Goal: Task Accomplishment & Management: Manage account settings

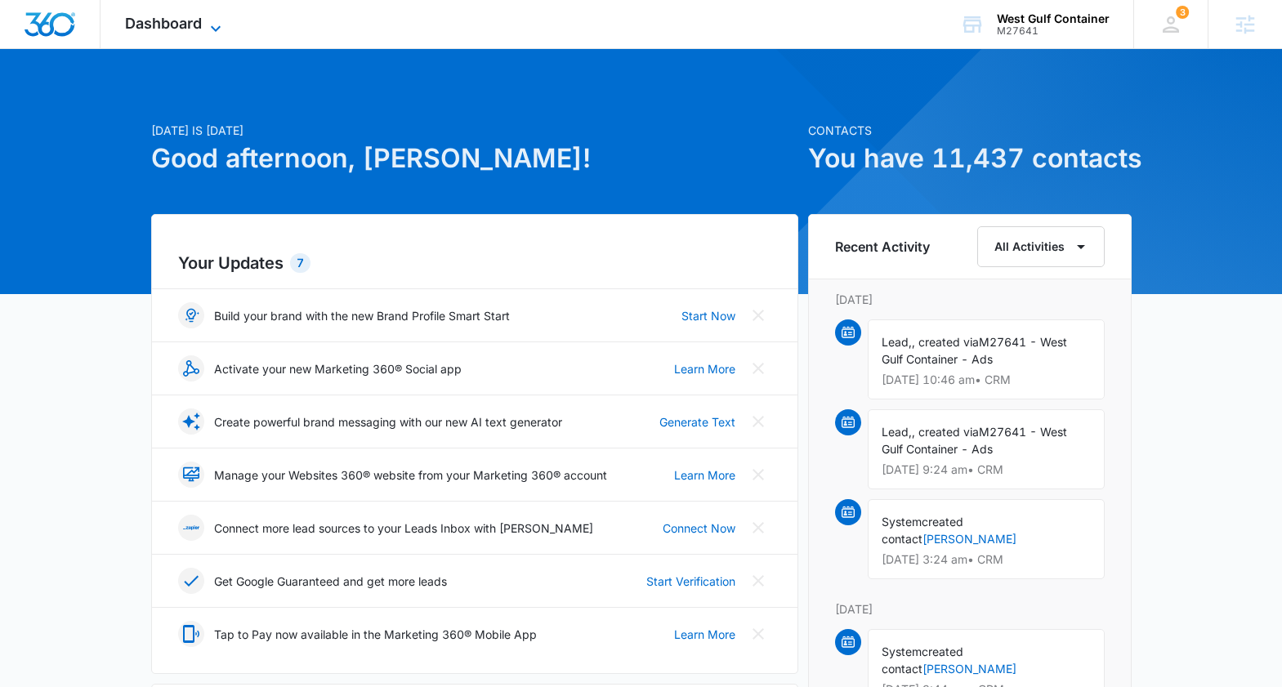
click at [188, 26] on span "Dashboard" at bounding box center [163, 23] width 77 height 17
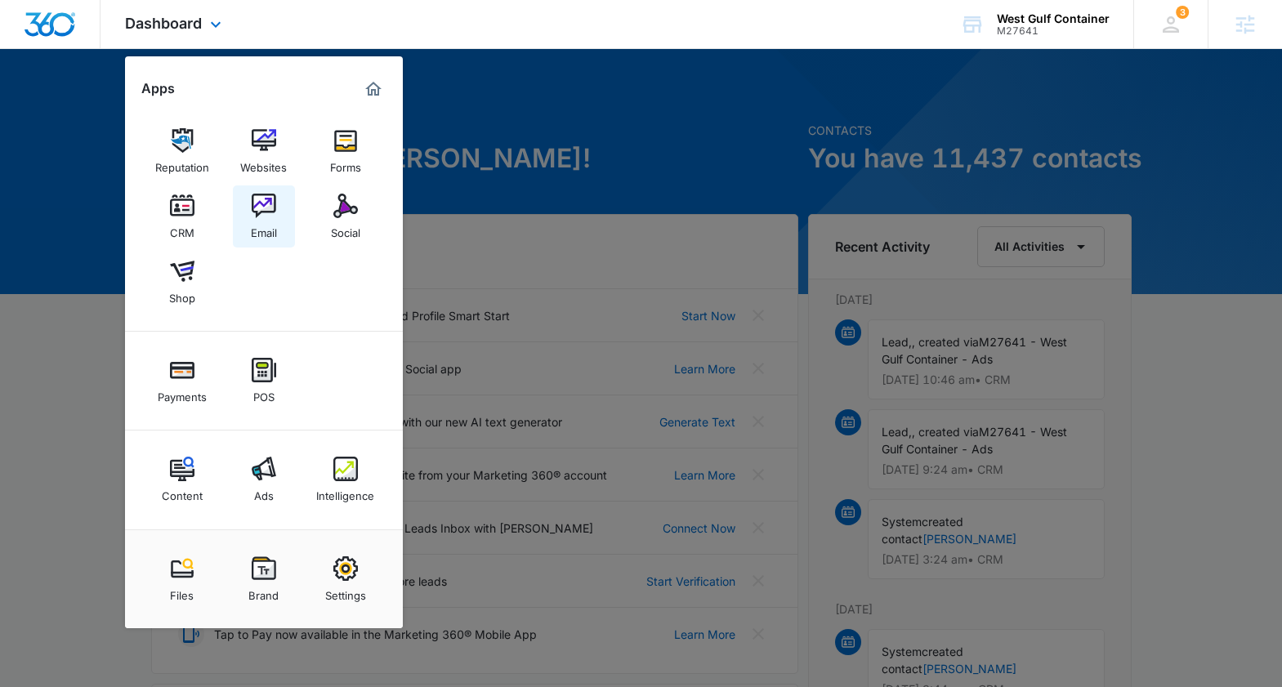
click at [263, 200] on img at bounding box center [264, 206] width 25 height 25
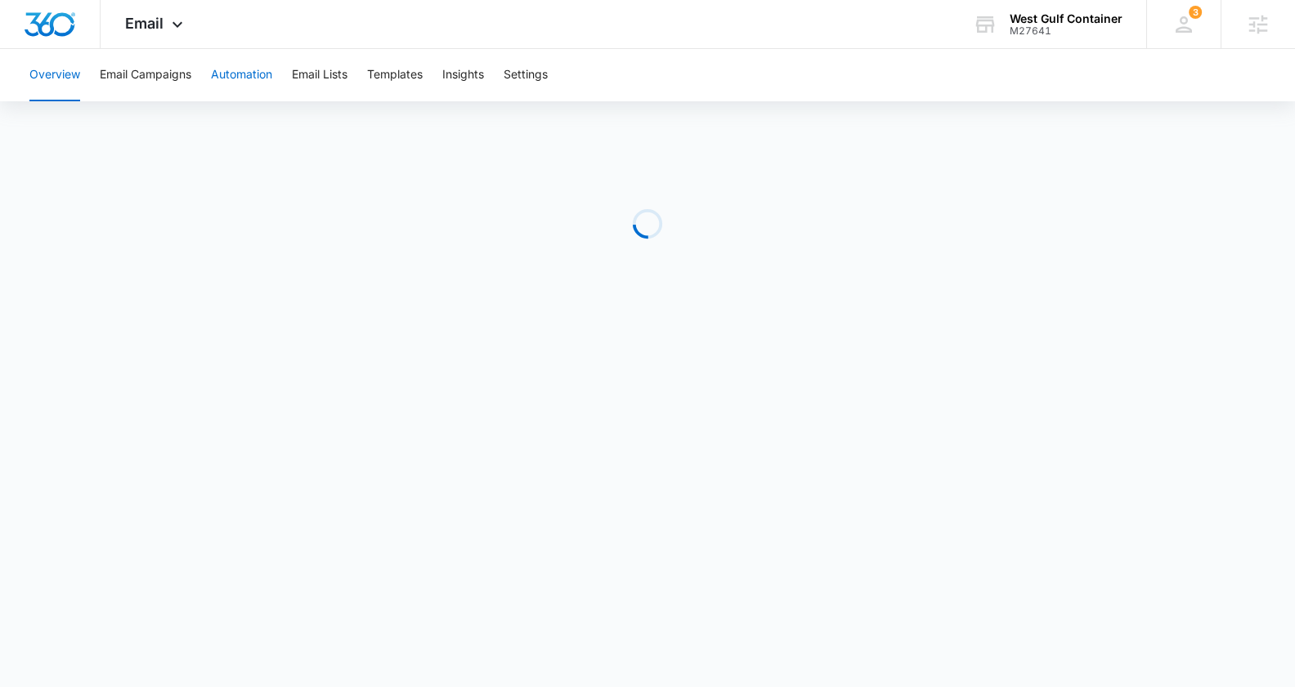
click at [239, 70] on button "Automation" at bounding box center [241, 75] width 61 height 52
click at [235, 66] on button "Automation" at bounding box center [241, 75] width 61 height 52
click at [335, 72] on button "Email Lists" at bounding box center [320, 75] width 56 height 52
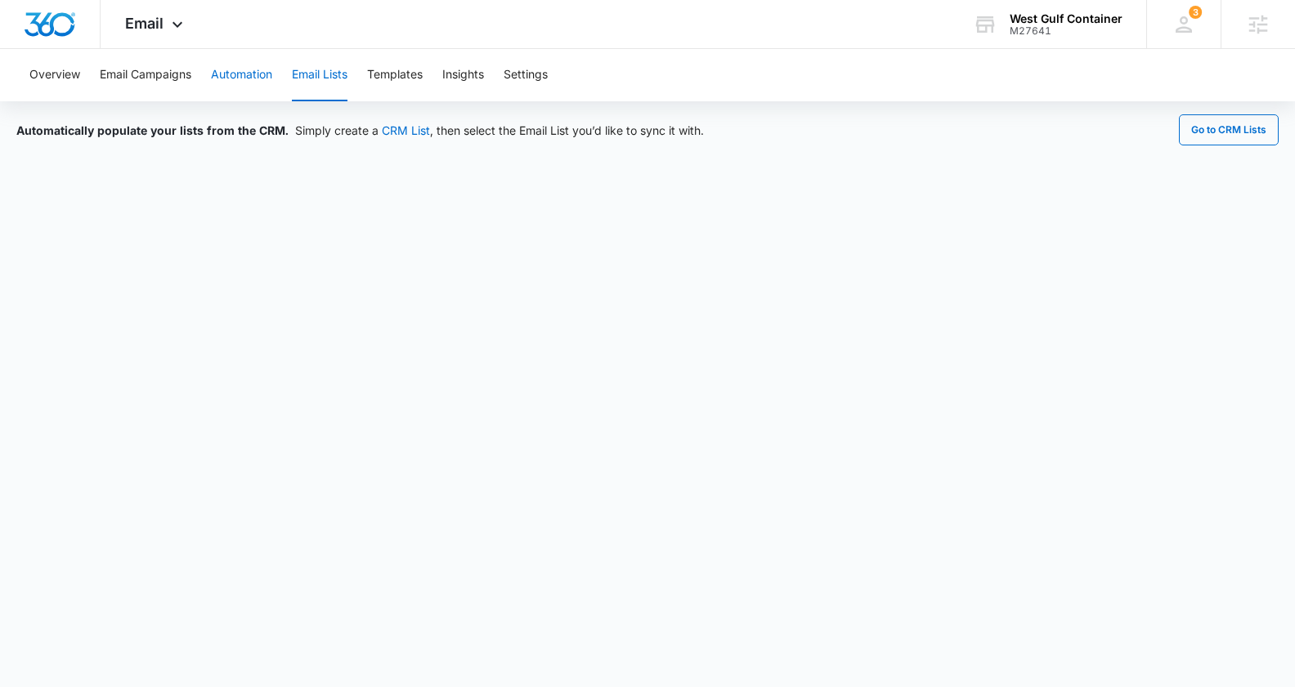
click at [239, 78] on button "Automation" at bounding box center [241, 75] width 61 height 52
